Goal: Transaction & Acquisition: Purchase product/service

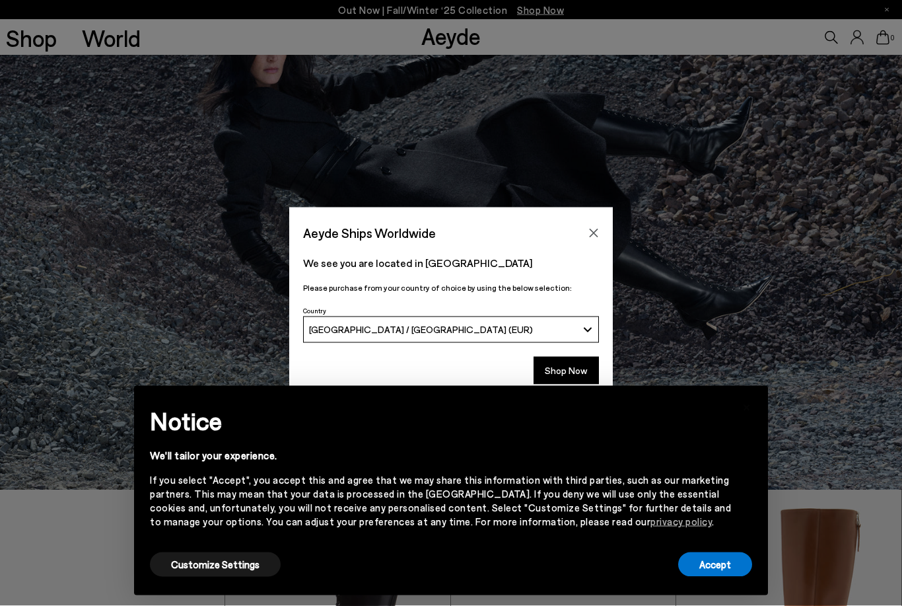
scroll to position [118, 0]
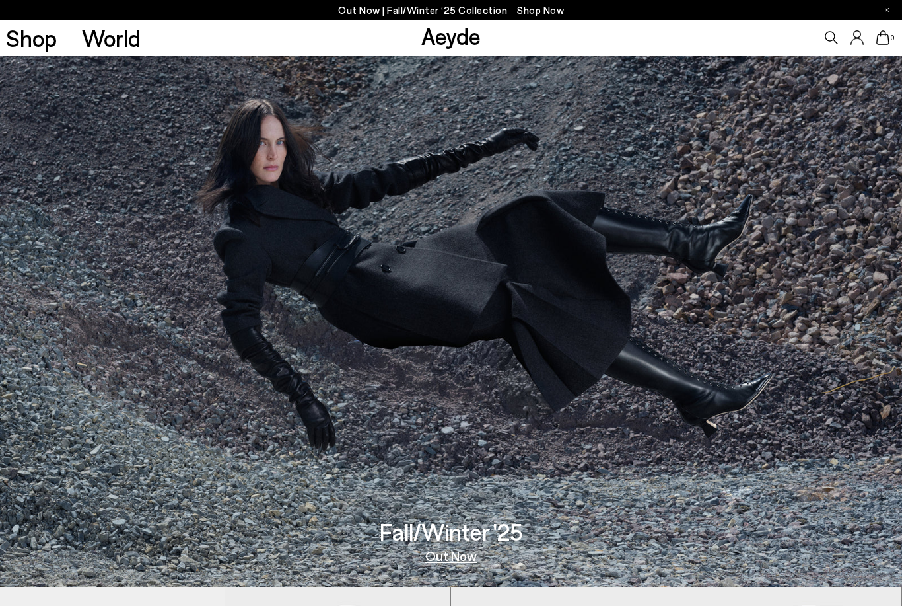
scroll to position [20, 0]
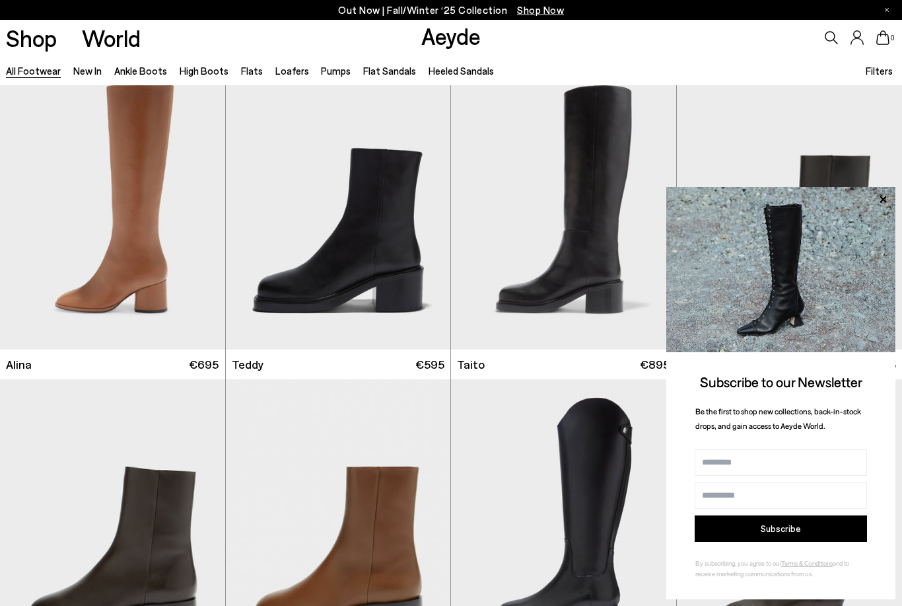
scroll to position [6904, 0]
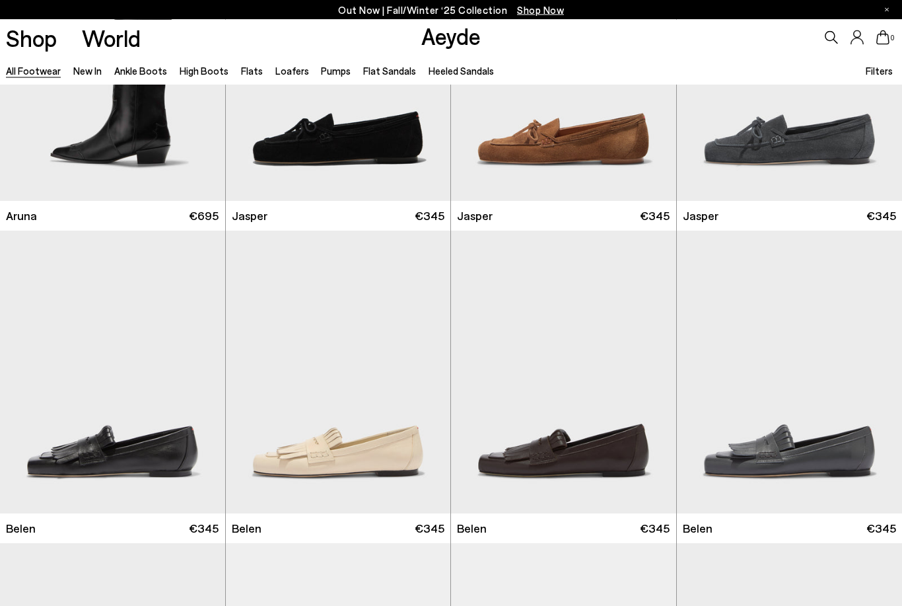
scroll to position [9857, 0]
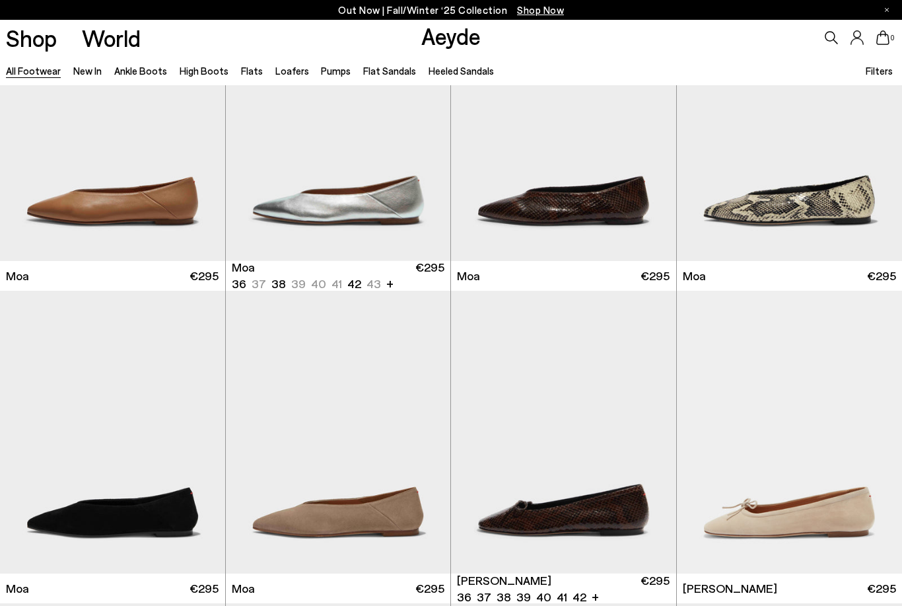
scroll to position [15994, 0]
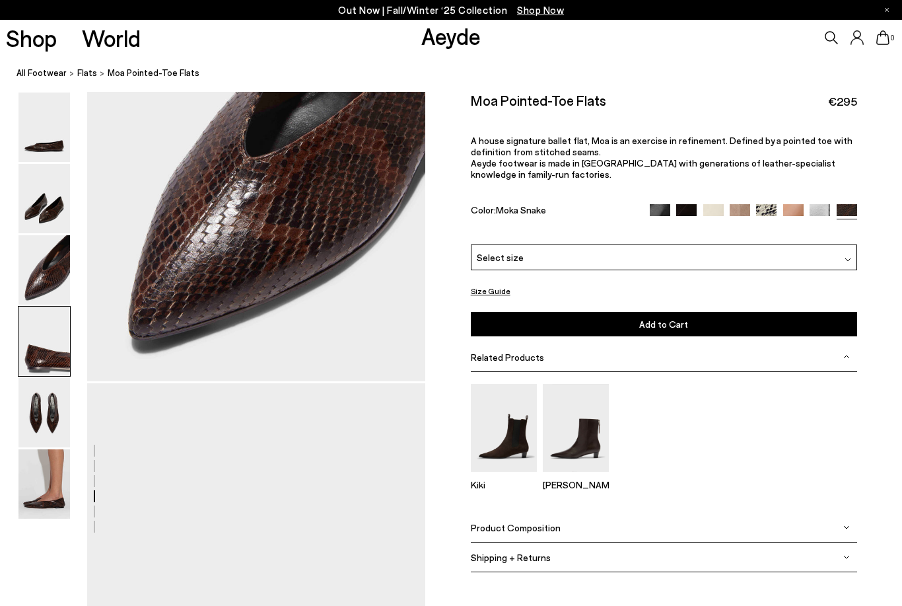
click at [47, 190] on img at bounding box center [44, 198] width 52 height 69
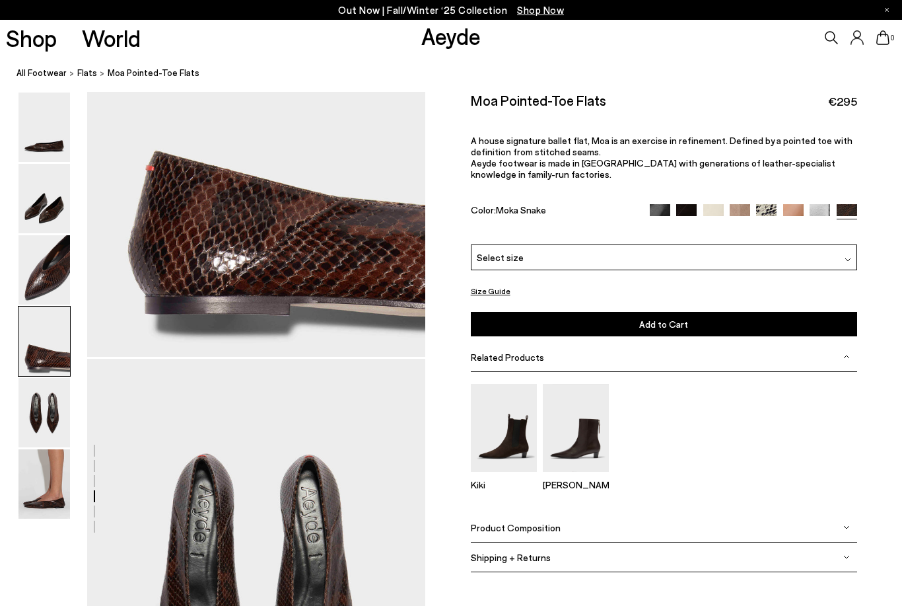
click at [46, 226] on img at bounding box center [44, 198] width 52 height 69
